Goal: Information Seeking & Learning: Learn about a topic

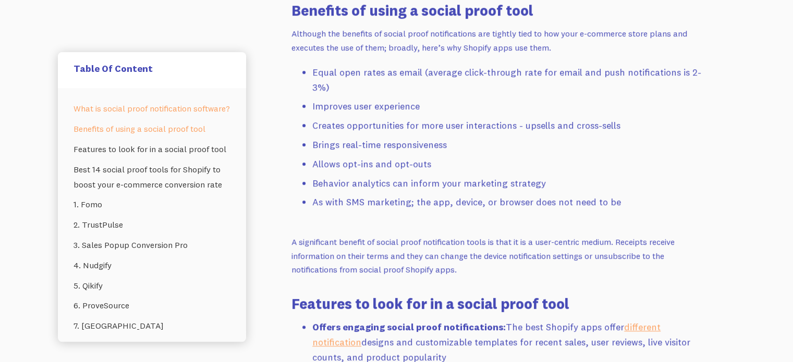
click at [106, 113] on link "What is social proof notification software?" at bounding box center [152, 109] width 157 height 20
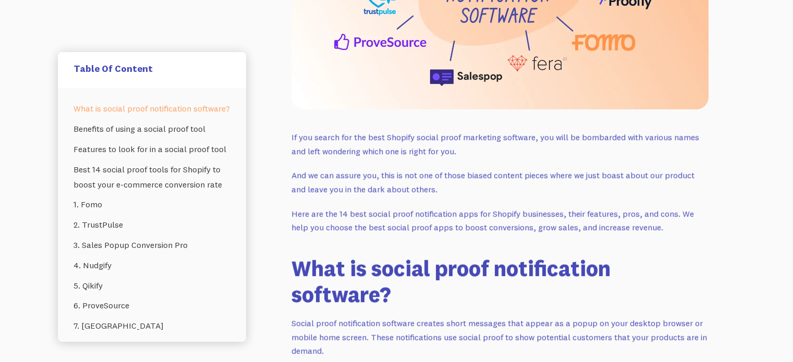
scroll to position [436, 0]
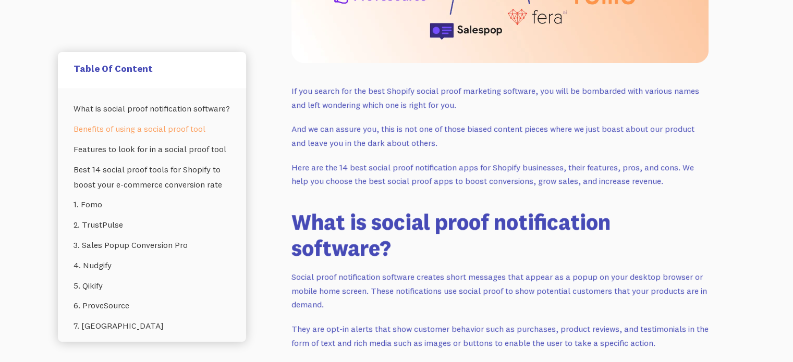
click at [163, 139] on link "Benefits of using a social proof tool" at bounding box center [152, 129] width 157 height 20
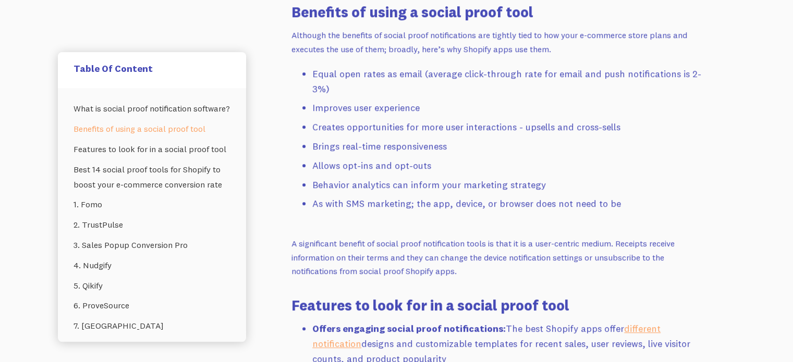
scroll to position [802, 0]
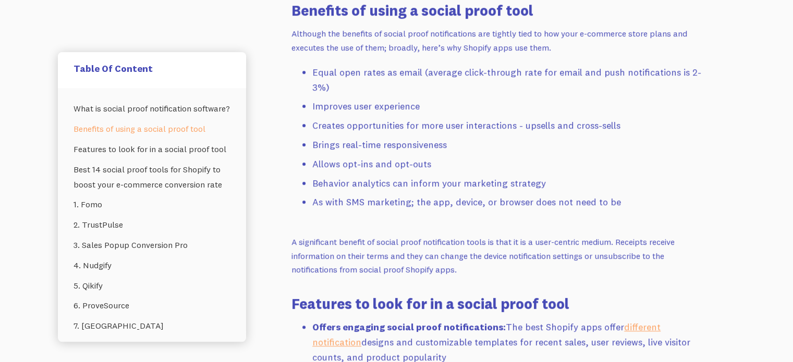
click at [69, 111] on div "What is social proof notification software? Benefits of using a social proof to…" at bounding box center [152, 215] width 188 height 254
click at [79, 109] on link "What is social proof notification software?" at bounding box center [152, 109] width 157 height 20
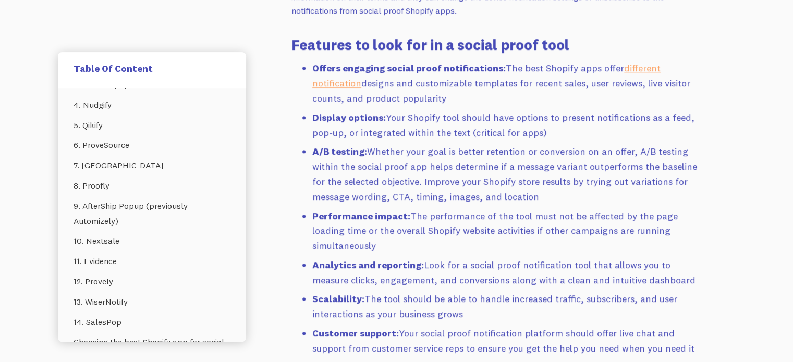
scroll to position [226, 0]
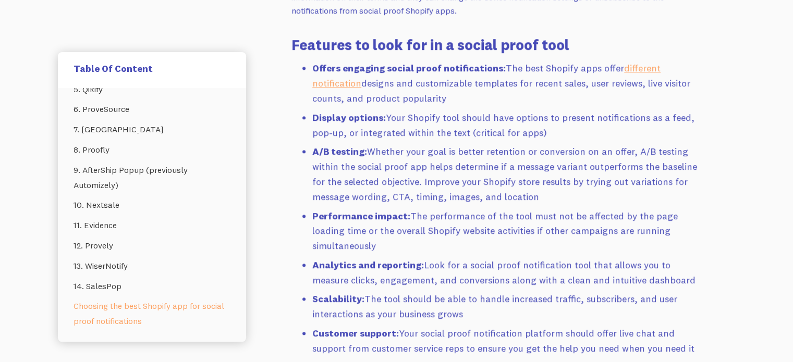
click at [140, 314] on link "Choosing the best Shopify app for social proof notifications" at bounding box center [152, 313] width 157 height 35
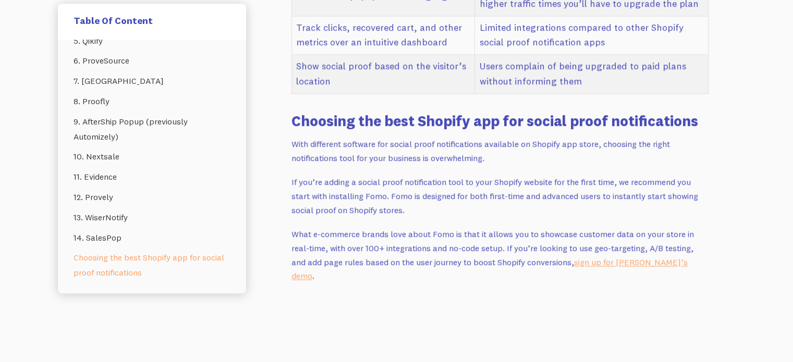
scroll to position [10015, 0]
